Goal: Find specific page/section: Find specific page/section

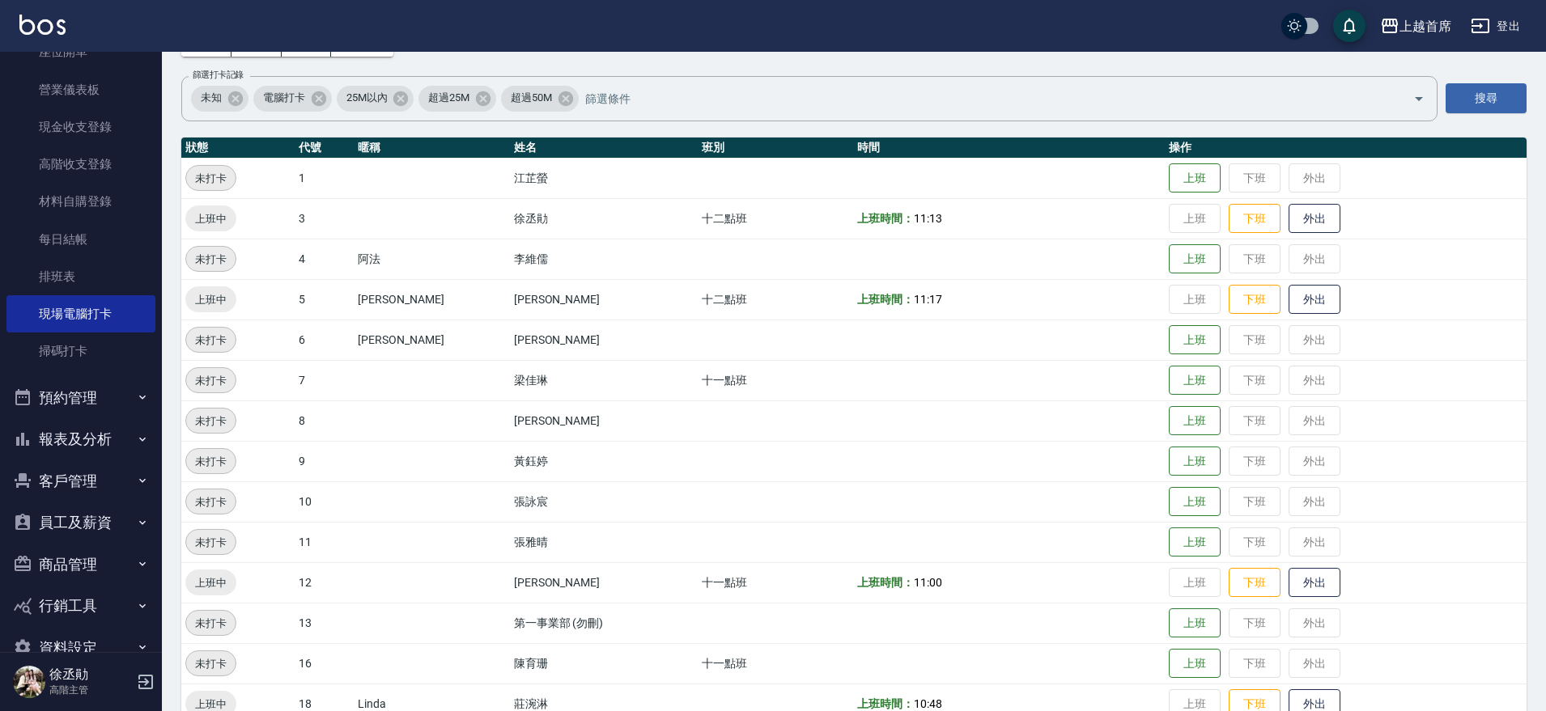
scroll to position [221, 0]
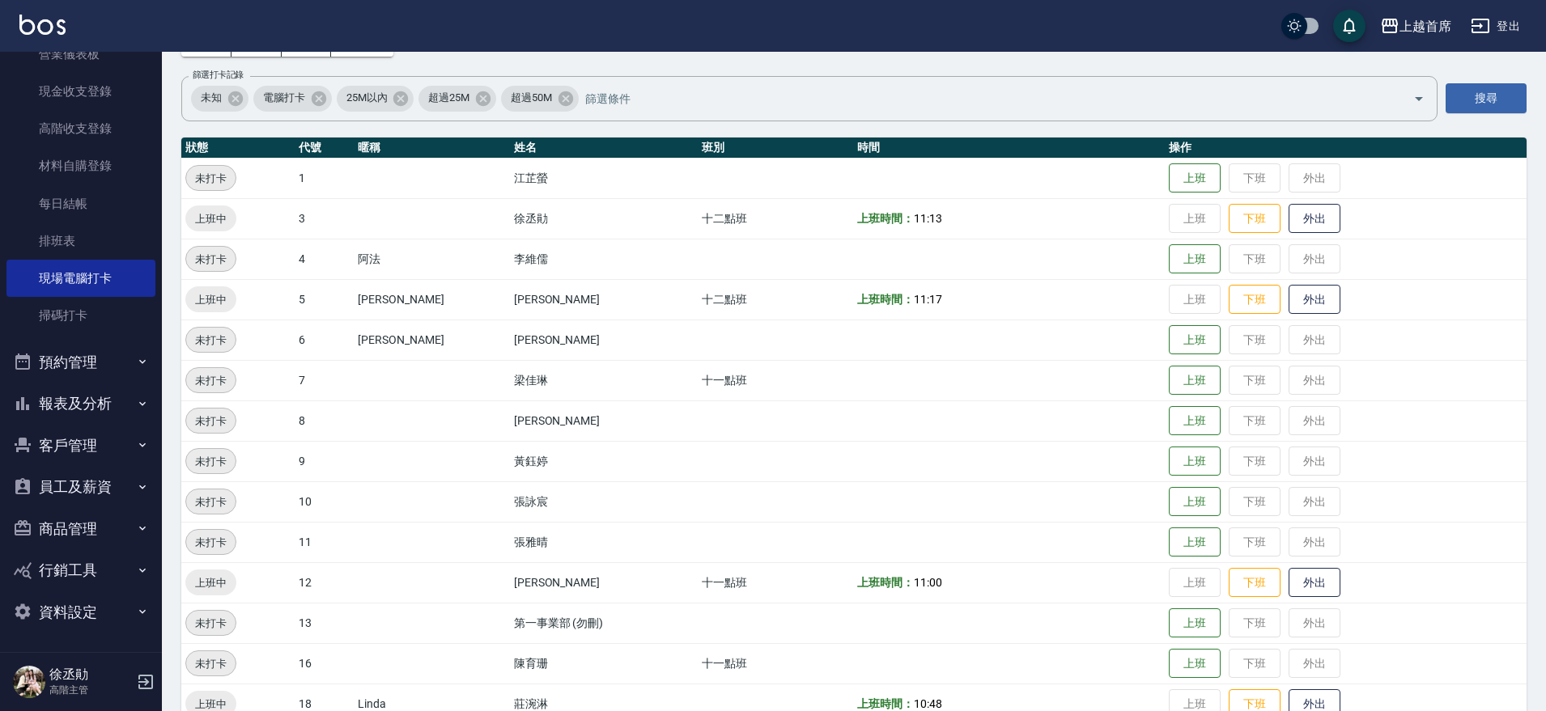
click at [140, 366] on icon "button" at bounding box center [142, 361] width 13 height 13
click at [109, 526] on button "報表及分析" at bounding box center [80, 529] width 149 height 42
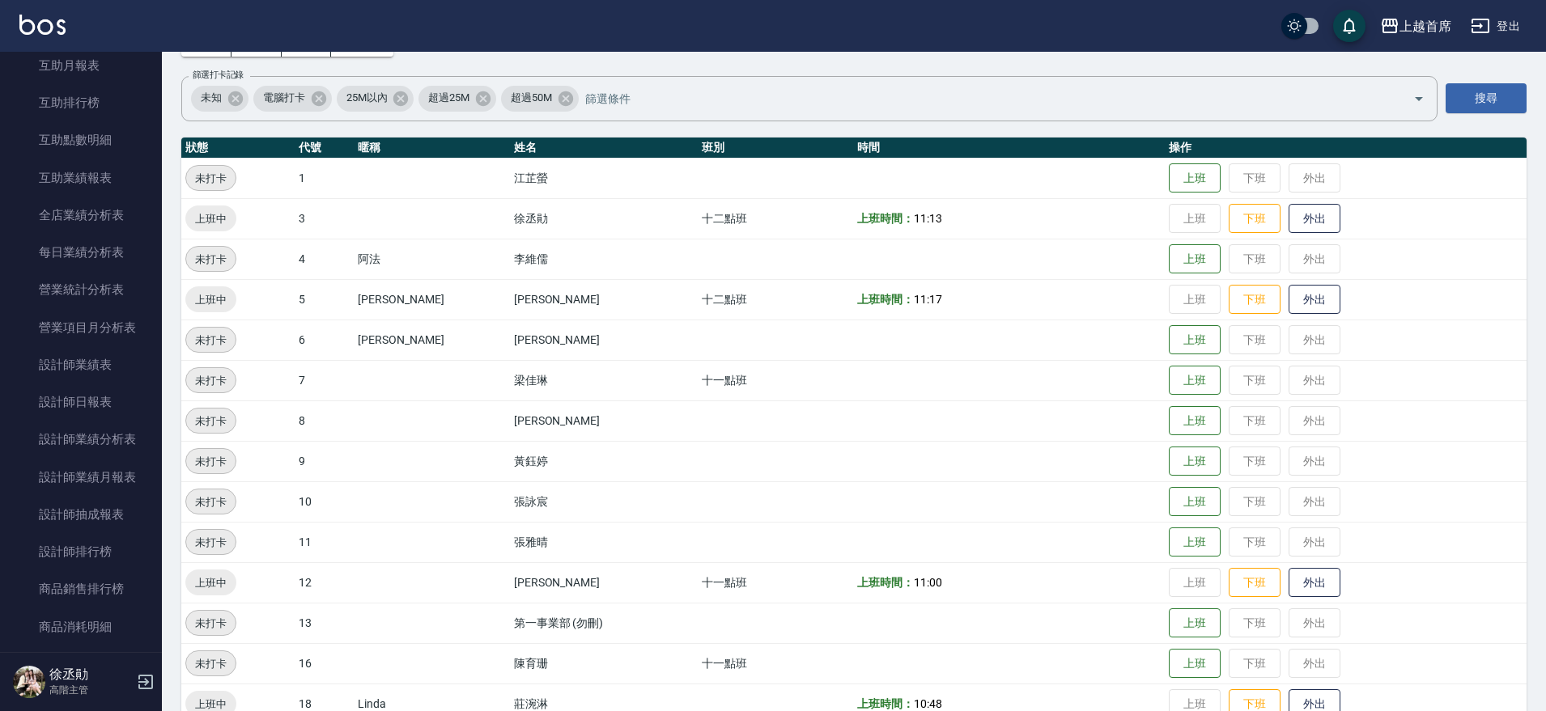
scroll to position [915, 0]
click at [112, 74] on link "互助日報表" at bounding box center [80, 68] width 149 height 37
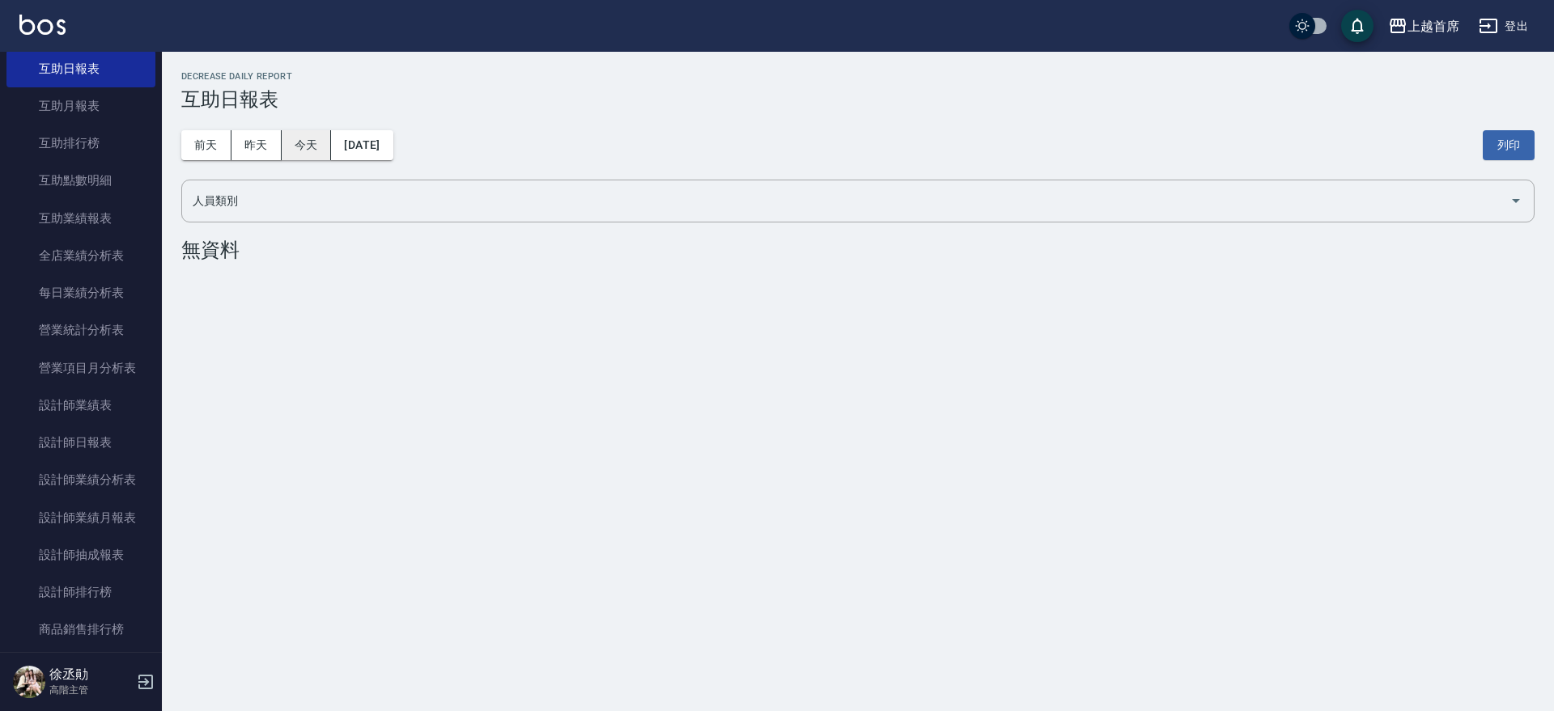
drag, startPoint x: 261, startPoint y: 136, endPoint x: 285, endPoint y: 150, distance: 27.2
click at [277, 143] on button "昨天" at bounding box center [256, 145] width 50 height 30
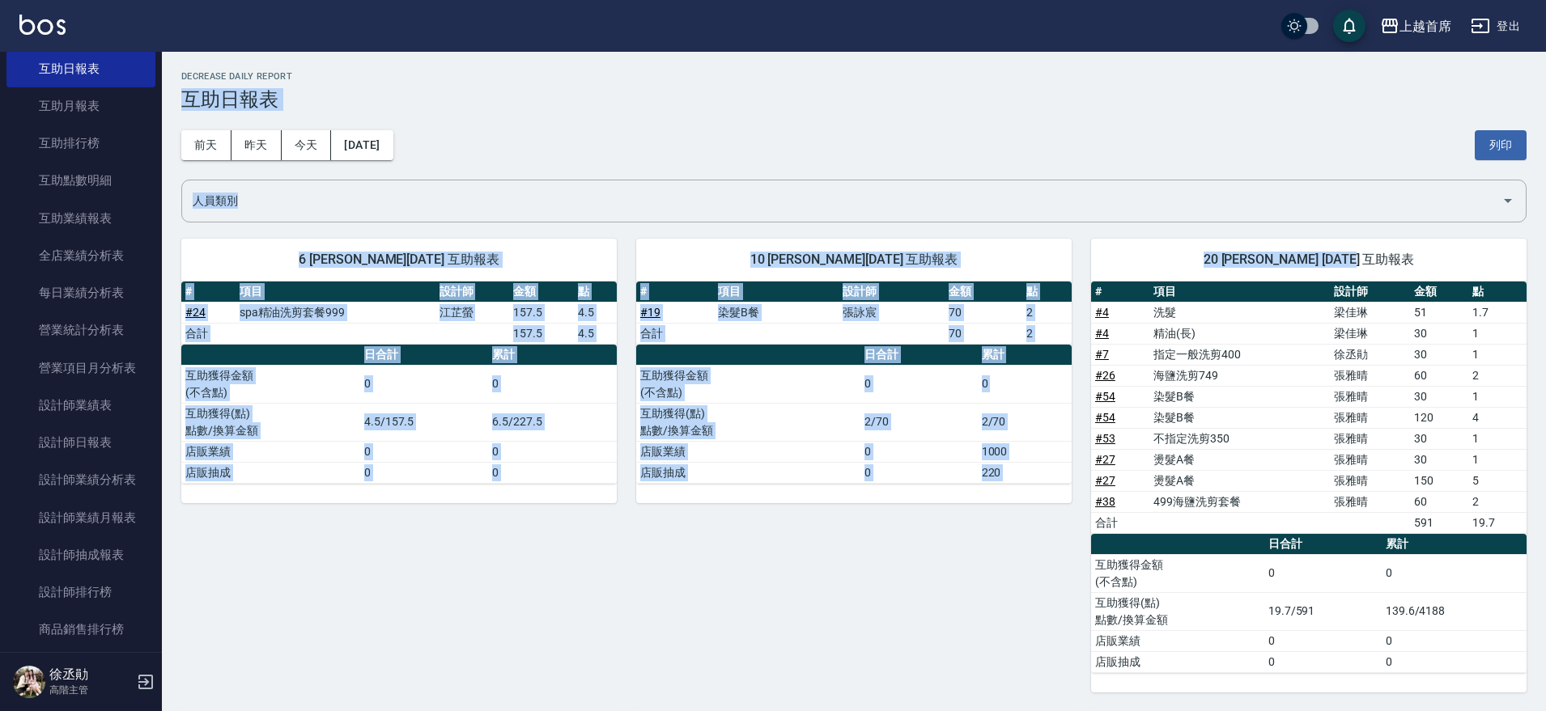
drag, startPoint x: 1553, startPoint y: 134, endPoint x: 1553, endPoint y: 238, distance: 104.4
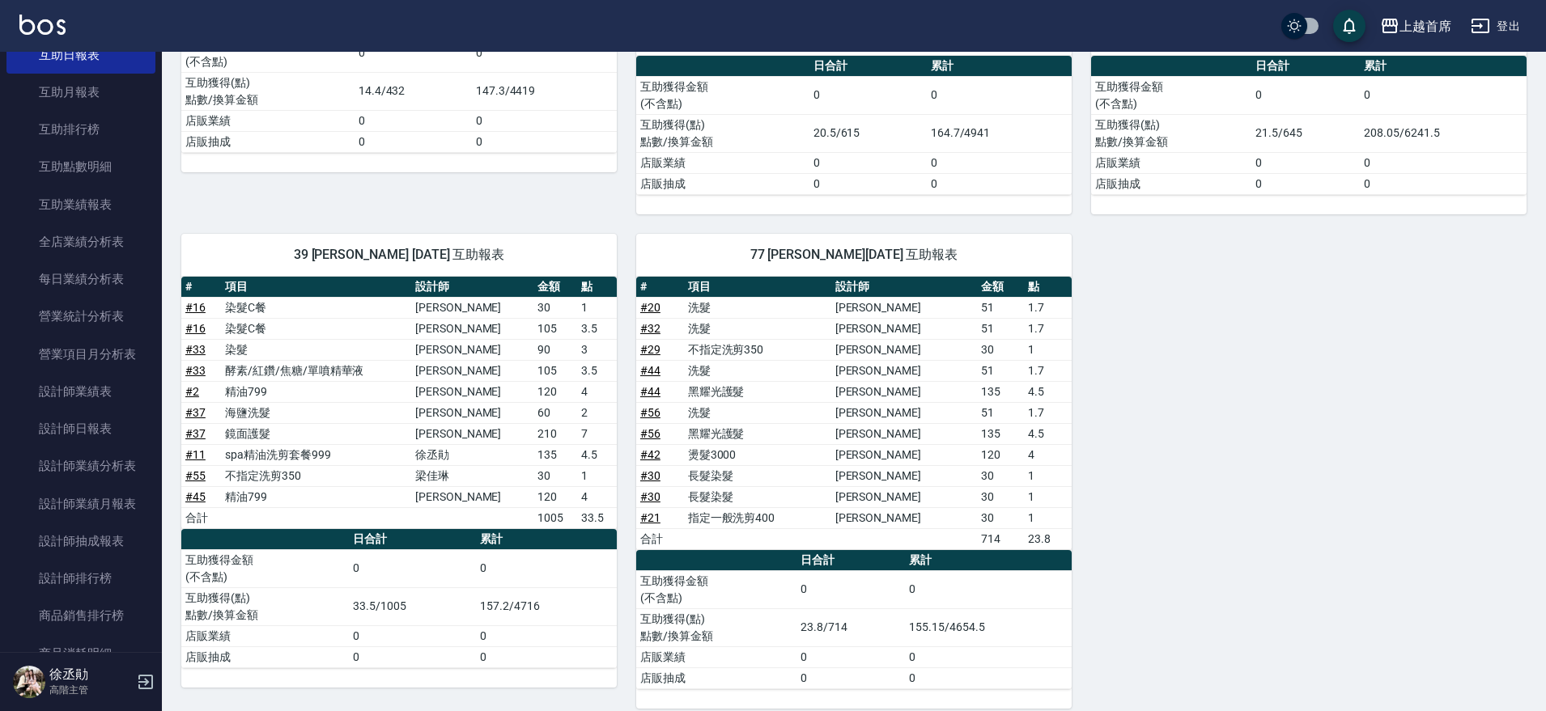
scroll to position [915, 0]
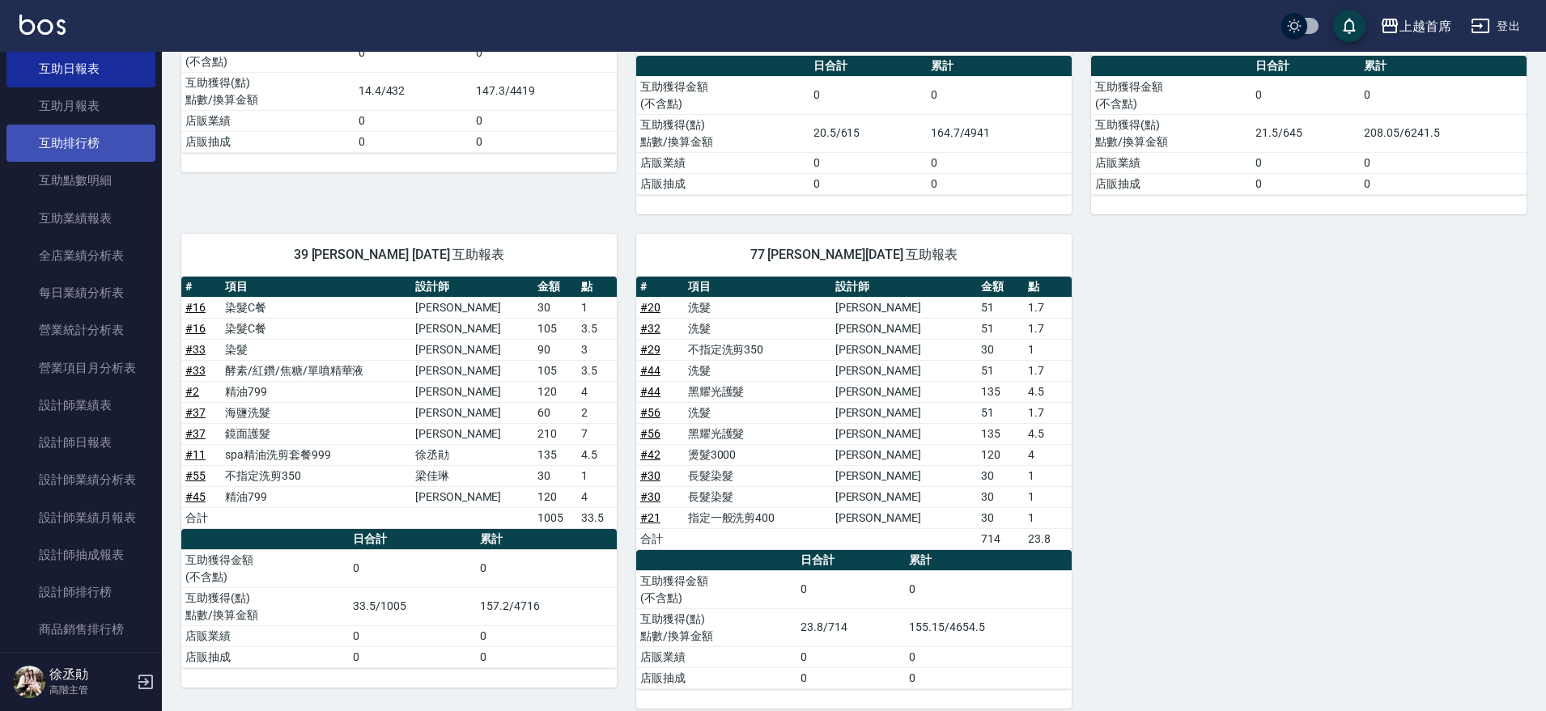
click at [97, 134] on link "互助排行榜" at bounding box center [80, 143] width 149 height 37
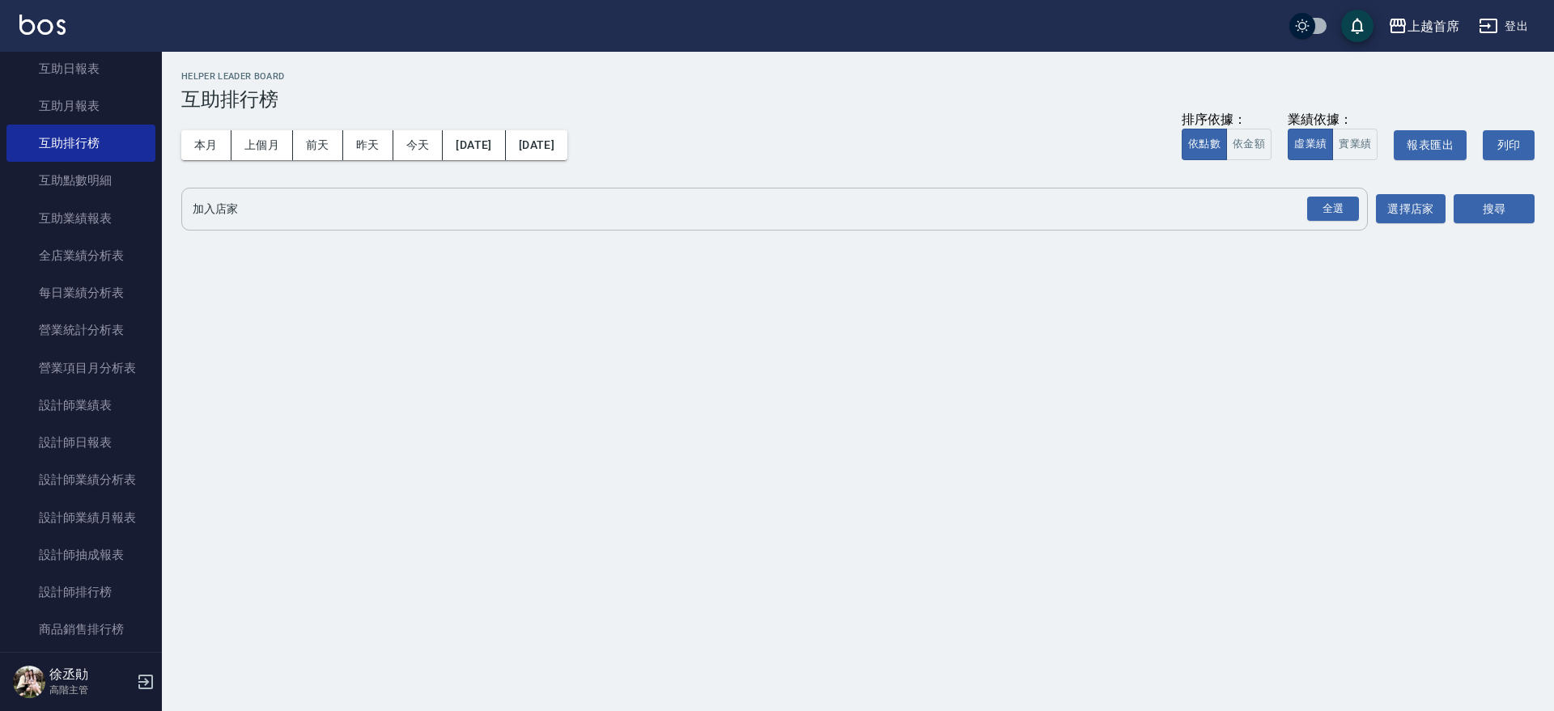
click at [1301, 203] on input "加入店家" at bounding box center [763, 209] width 1148 height 28
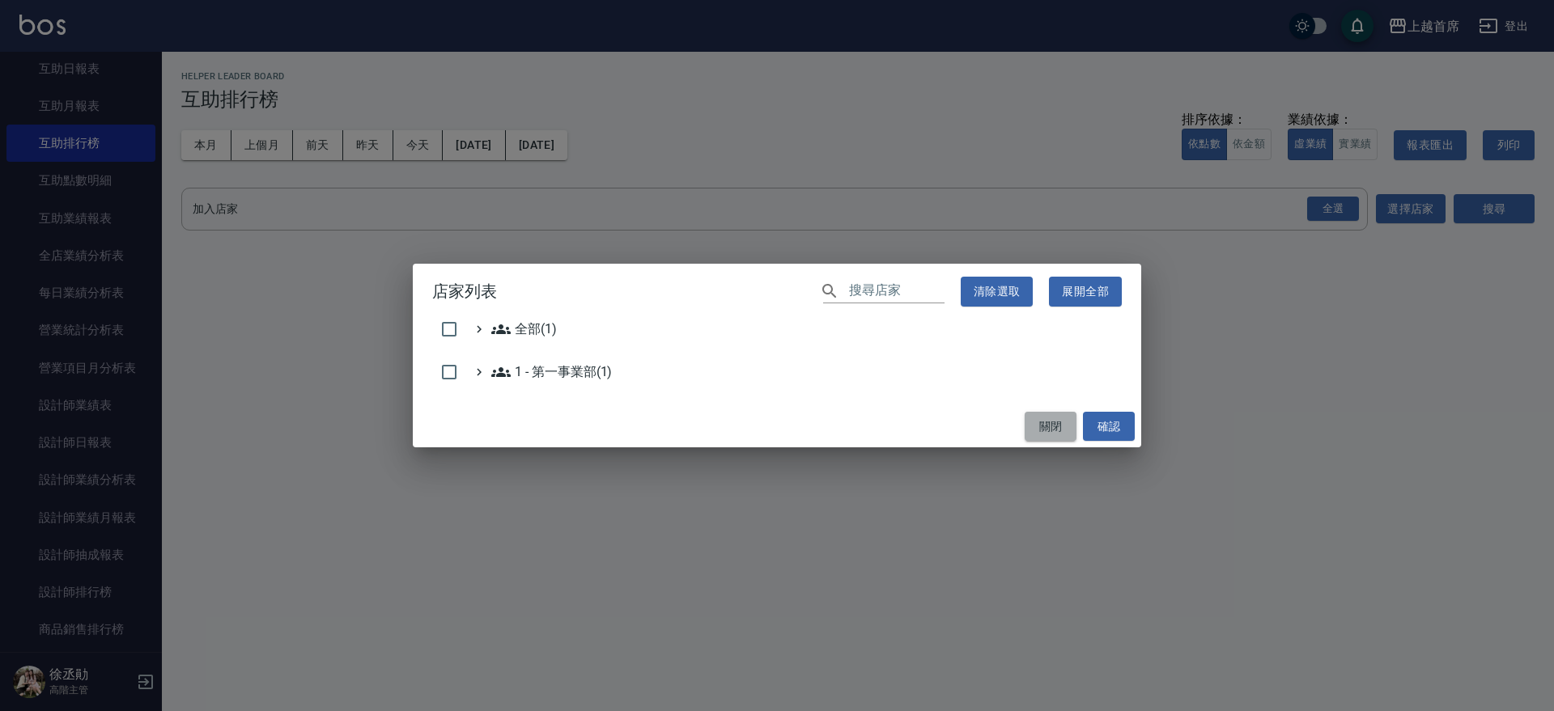
click at [1057, 417] on button "關閉" at bounding box center [1051, 427] width 52 height 30
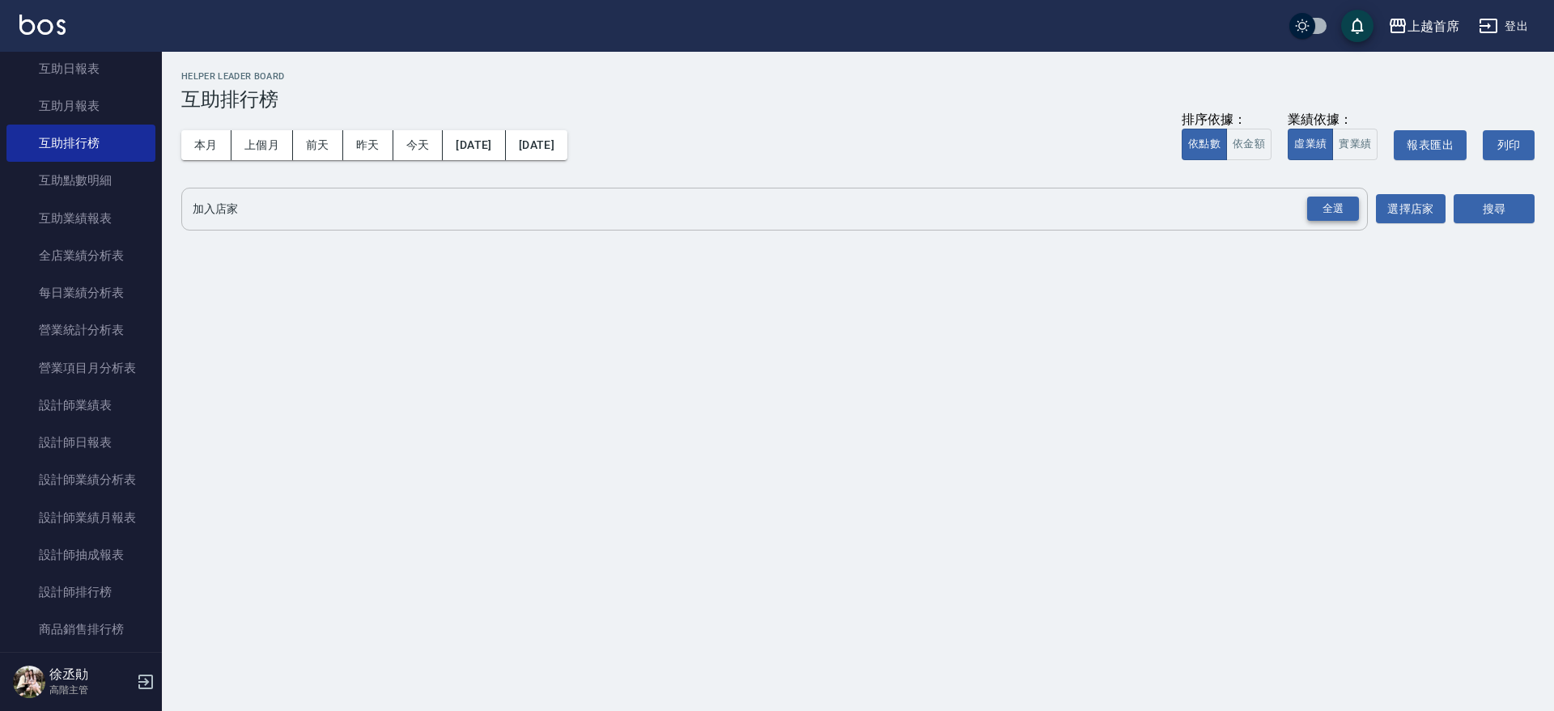
click at [1338, 209] on div "全選" at bounding box center [1333, 209] width 52 height 25
click at [1477, 210] on button "搜尋" at bounding box center [1494, 210] width 81 height 30
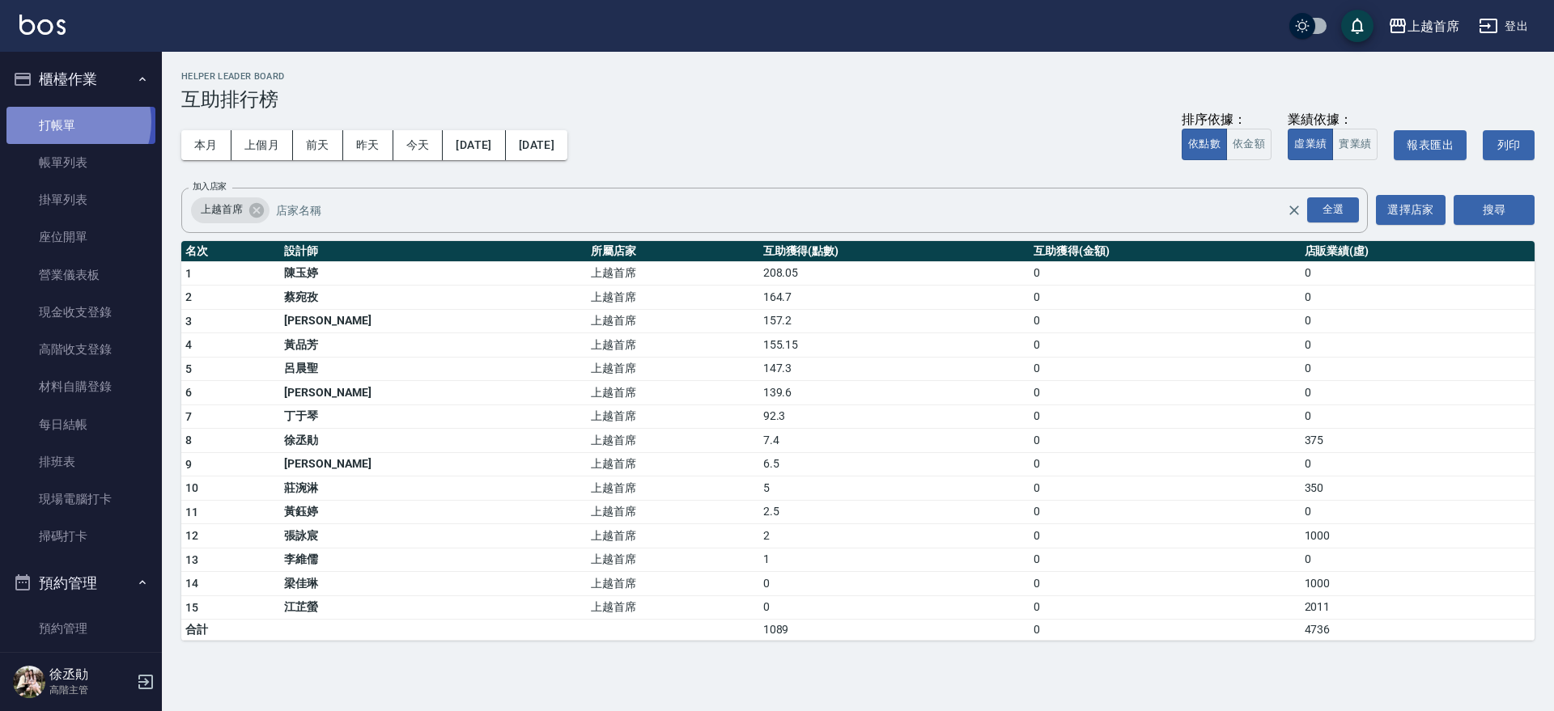
click at [67, 121] on link "打帳單" at bounding box center [80, 125] width 149 height 37
